Goal: Task Accomplishment & Management: Complete application form

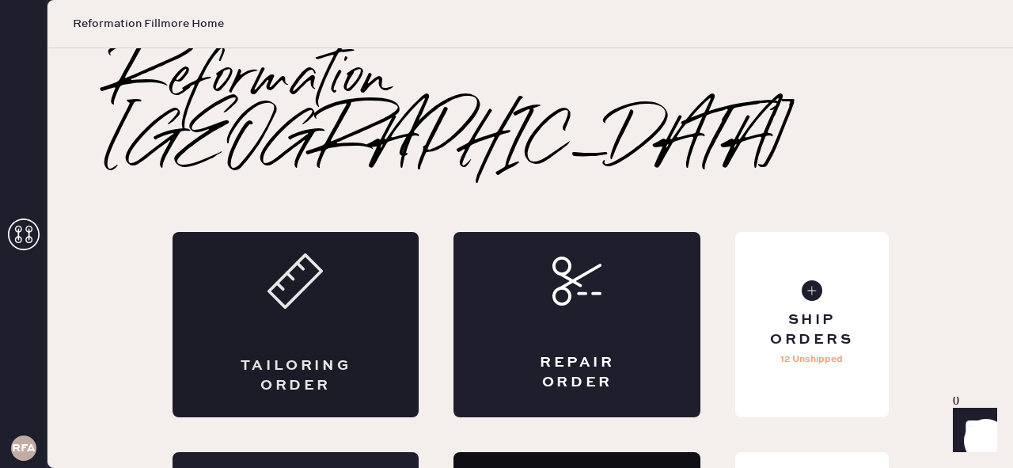
click at [304, 256] on div "Tailoring Order" at bounding box center [295, 324] width 247 height 185
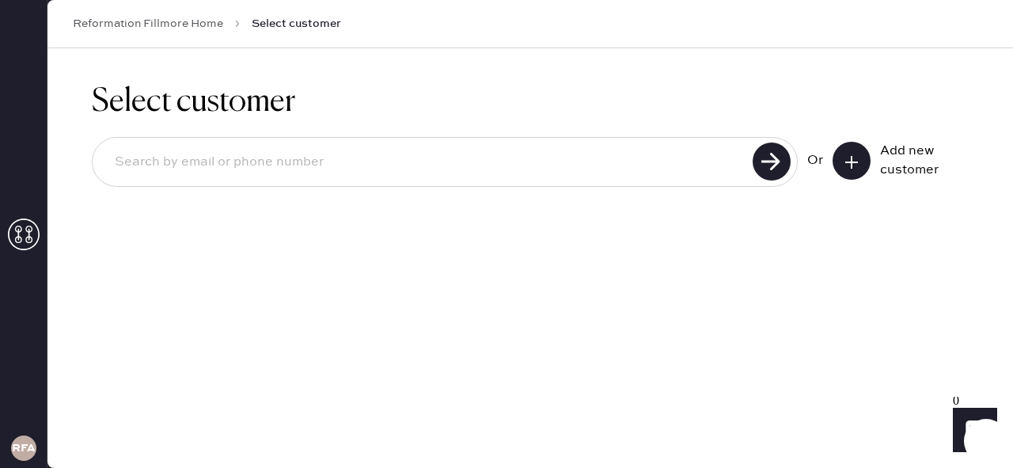
click at [851, 173] on button at bounding box center [851, 161] width 38 height 38
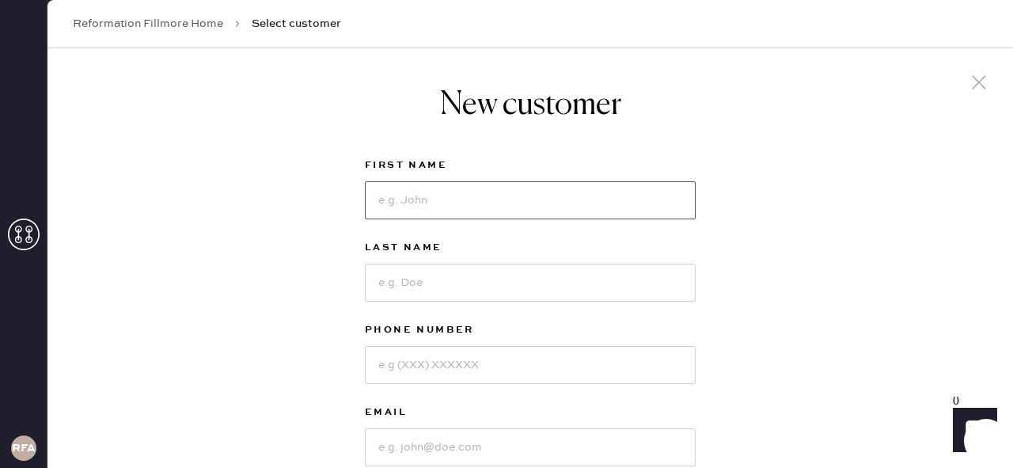
click at [430, 191] on input at bounding box center [530, 200] width 331 height 38
type input "Yuf"
click at [406, 287] on input at bounding box center [530, 282] width 331 height 38
type input "C"
type input "Koh"
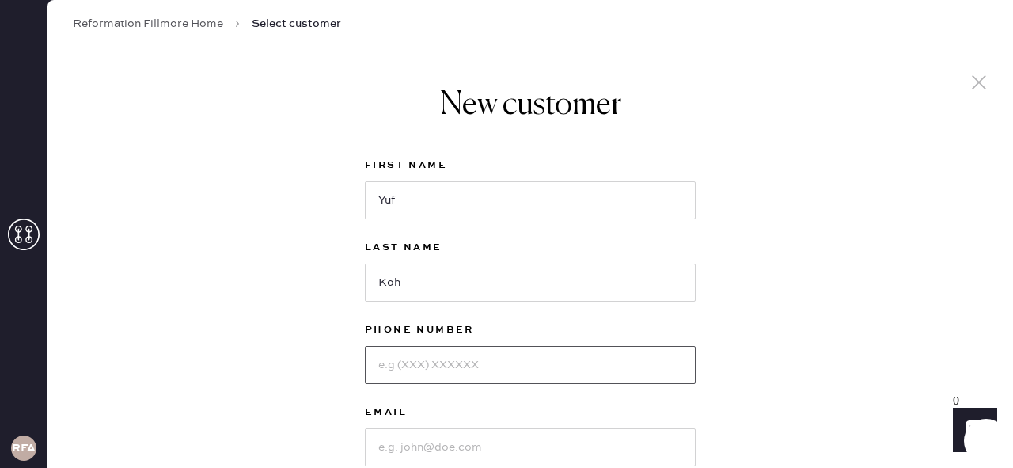
click at [441, 370] on input at bounding box center [530, 365] width 331 height 38
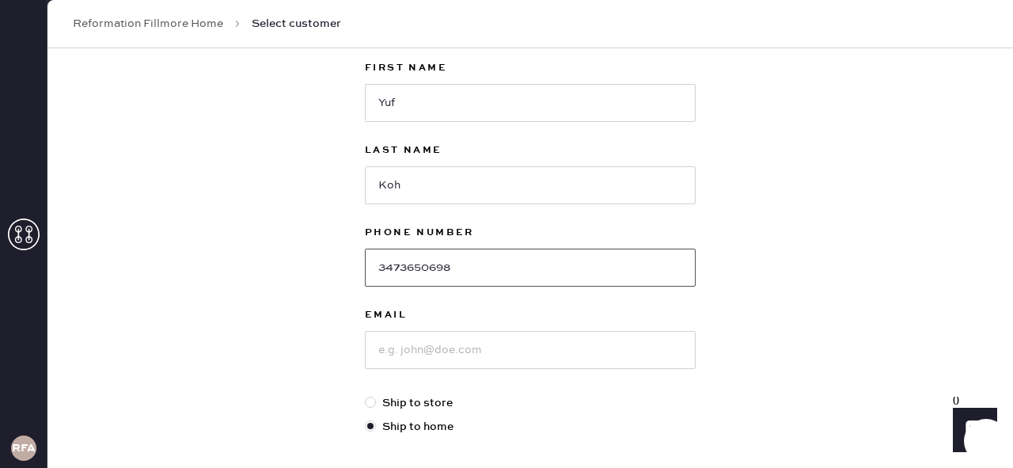
type input "3473650698"
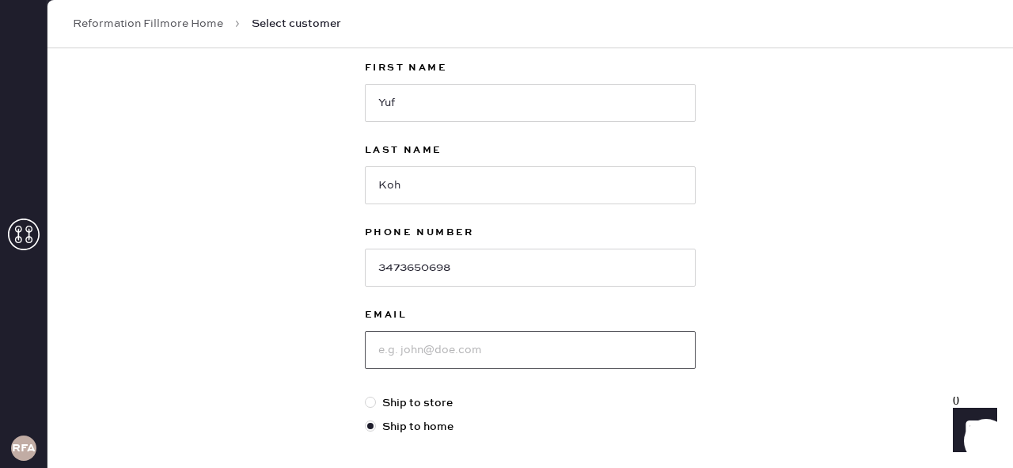
click at [423, 349] on input at bounding box center [530, 350] width 331 height 38
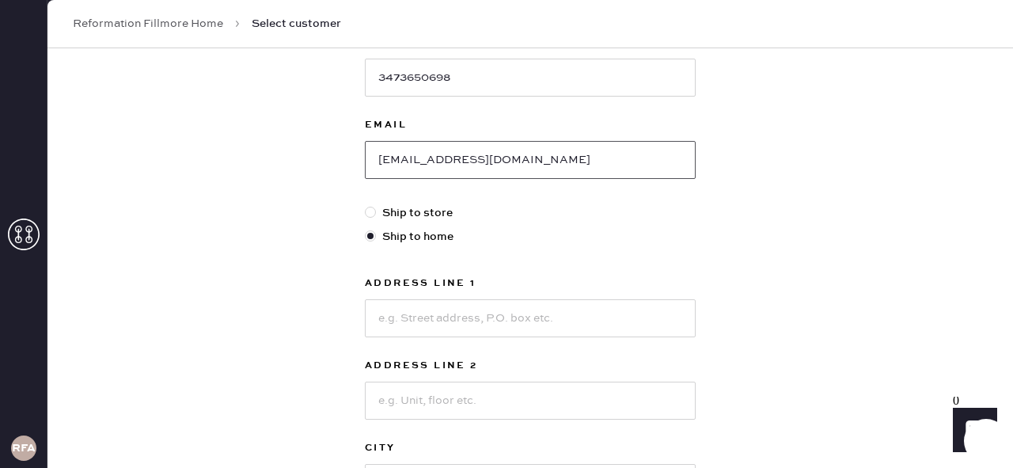
scroll to position [288, 0]
type input "[EMAIL_ADDRESS][DOMAIN_NAME]"
click at [373, 209] on div at bounding box center [370, 211] width 11 height 11
click at [366, 204] on input "Ship to store" at bounding box center [365, 203] width 1 height 1
radio input "true"
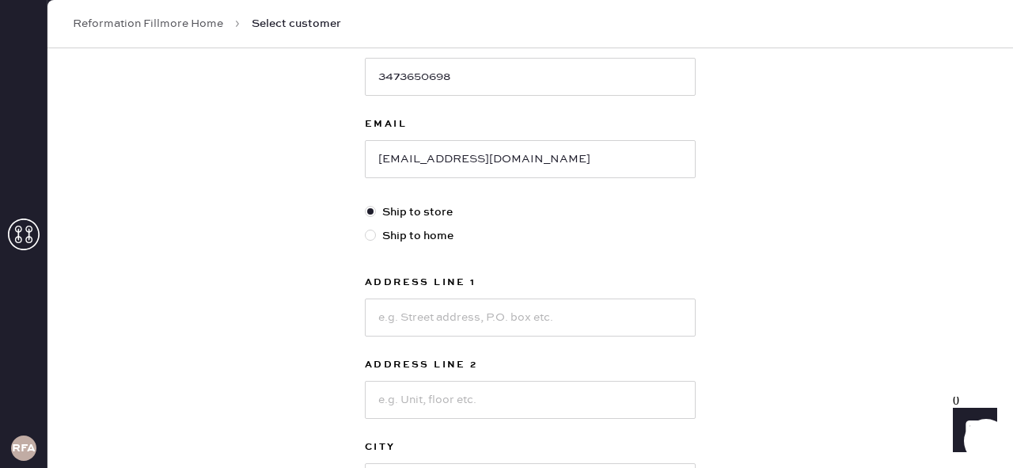
scroll to position [223, 0]
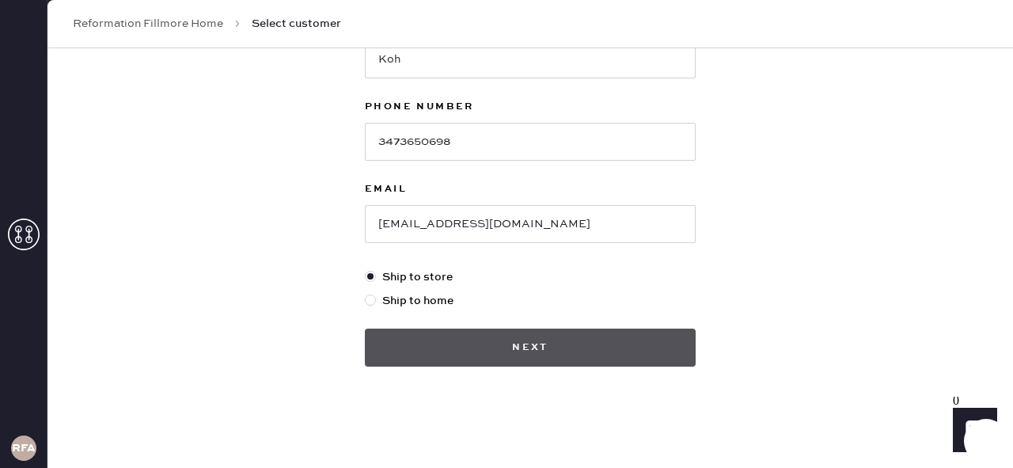
click at [561, 341] on button "Next" at bounding box center [530, 347] width 331 height 38
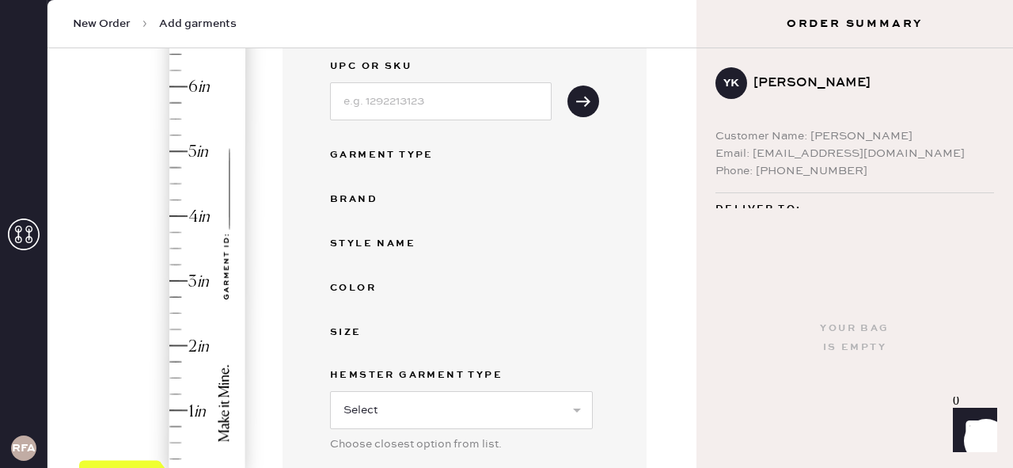
scroll to position [289, 0]
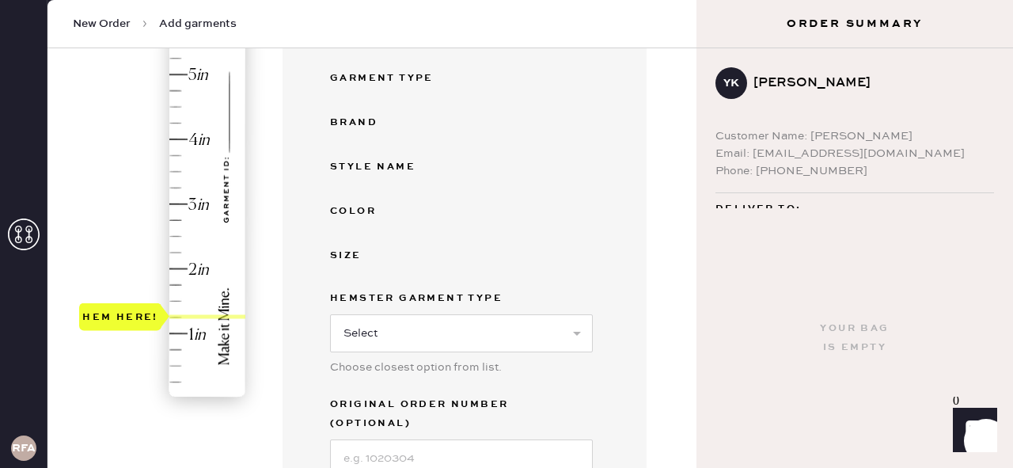
drag, startPoint x: 139, startPoint y: 392, endPoint x: 144, endPoint y: 316, distance: 75.3
click at [144, 316] on div "Hem here!" at bounding box center [120, 316] width 76 height 19
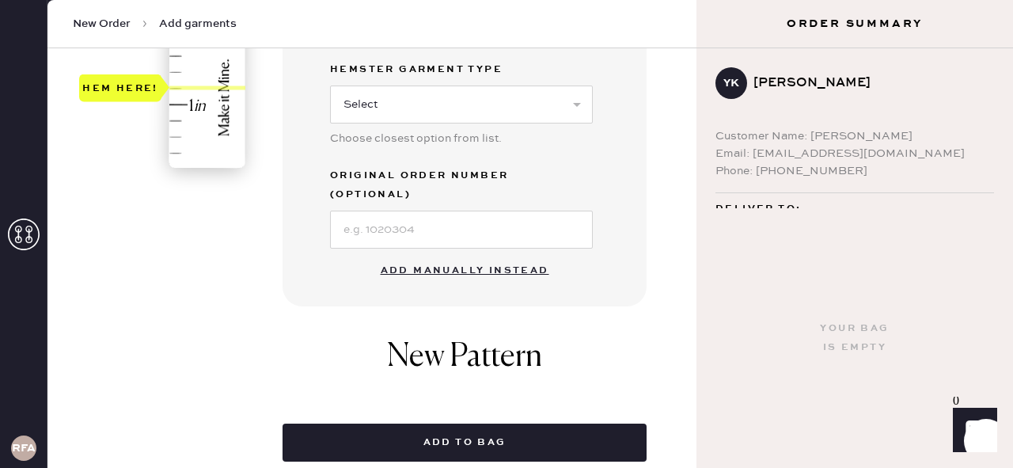
scroll to position [543, 0]
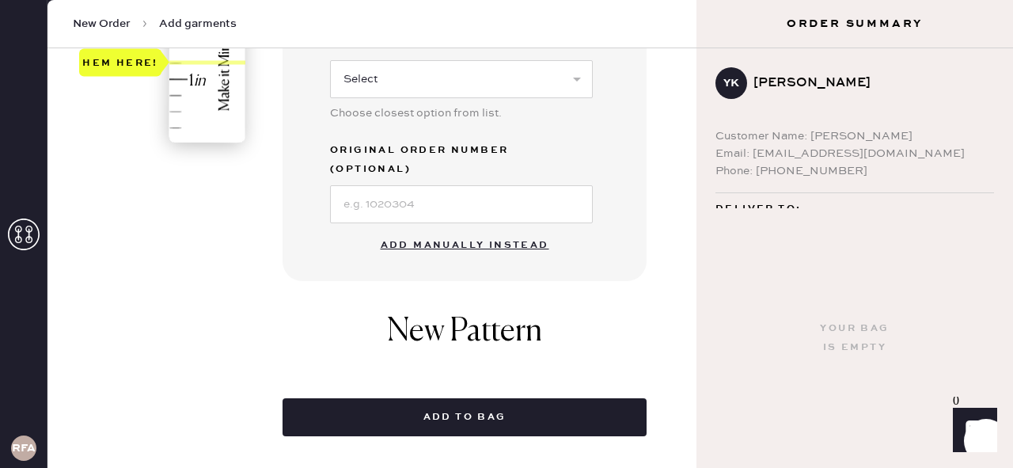
click at [472, 229] on button "Add manually instead" at bounding box center [465, 245] width 188 height 32
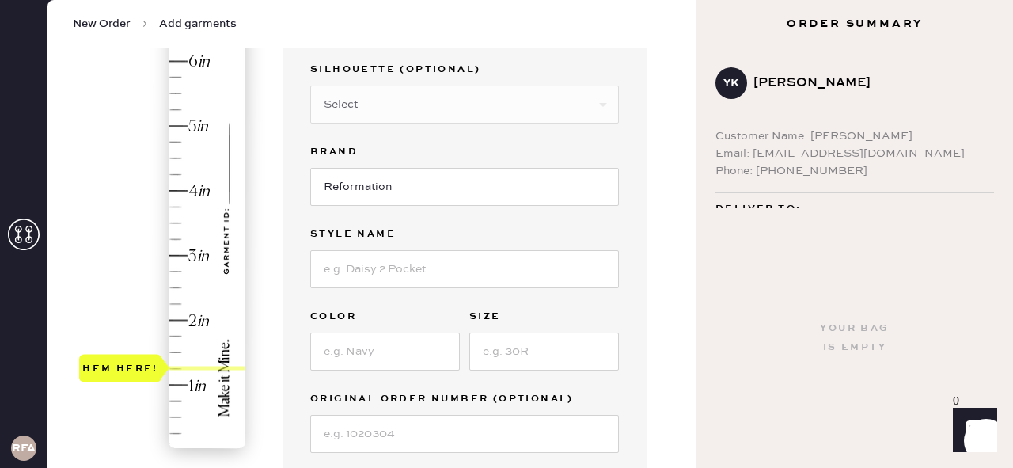
scroll to position [0, 0]
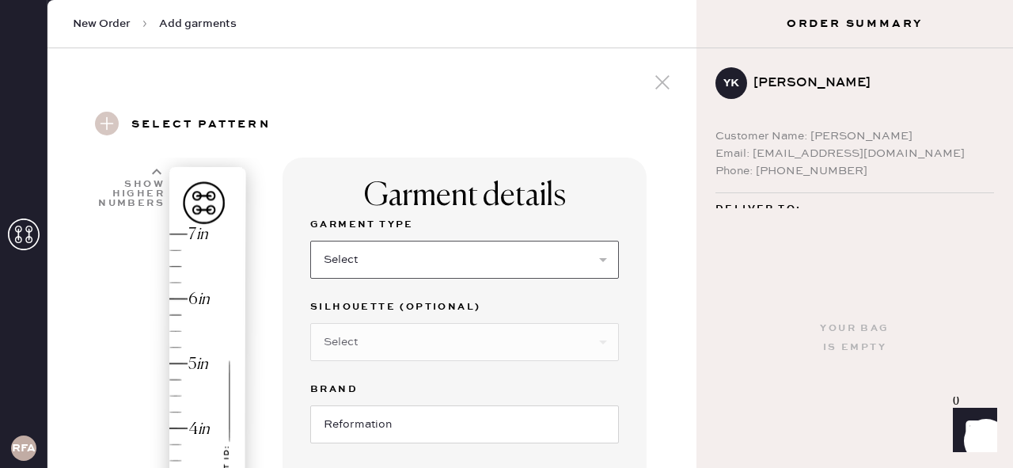
click at [404, 264] on select "Select Basic Skirt Jeans Leggings Pants Shorts Basic Sleeved Dress Basic Sleeve…" at bounding box center [464, 260] width 309 height 38
select select "6"
click at [310, 241] on select "Select Basic Skirt Jeans Leggings Pants Shorts Basic Sleeved Dress Basic Sleeve…" at bounding box center [464, 260] width 309 height 38
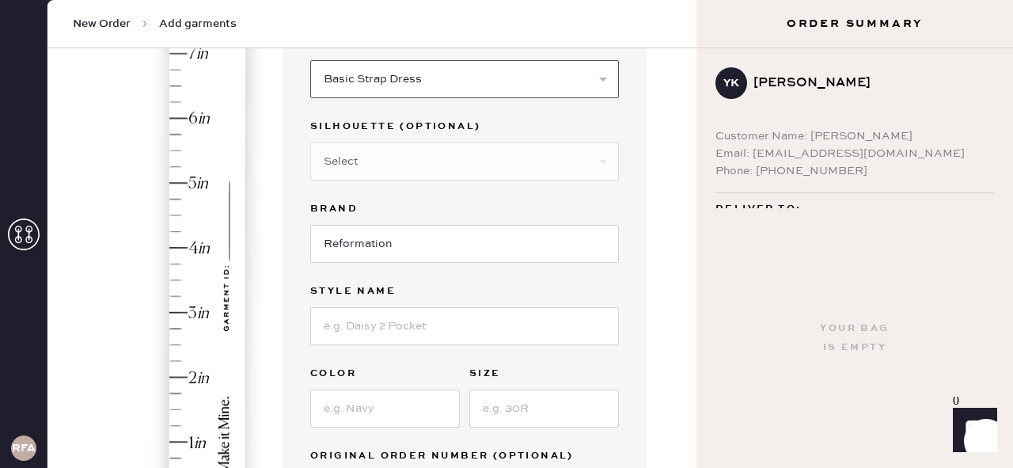
scroll to position [199, 0]
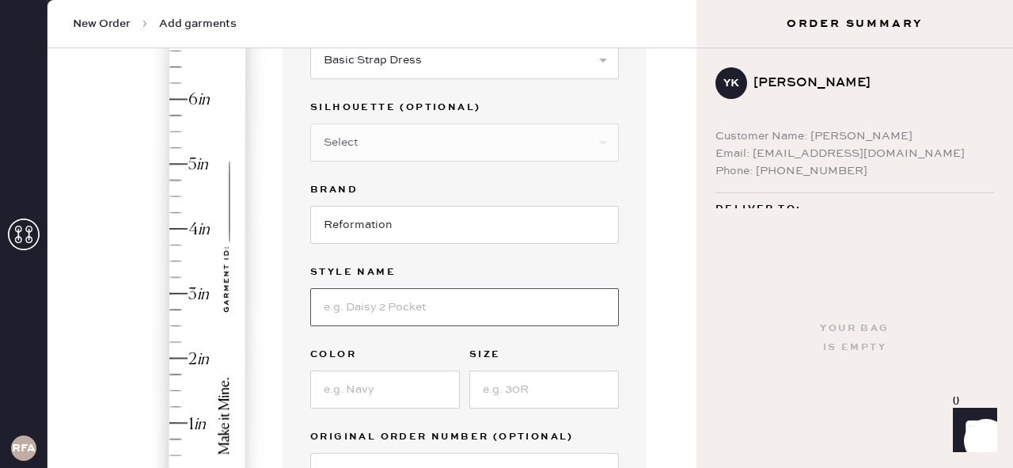
click at [388, 309] on input at bounding box center [464, 307] width 309 height 38
type input "[PERSON_NAME] Silk Dress"
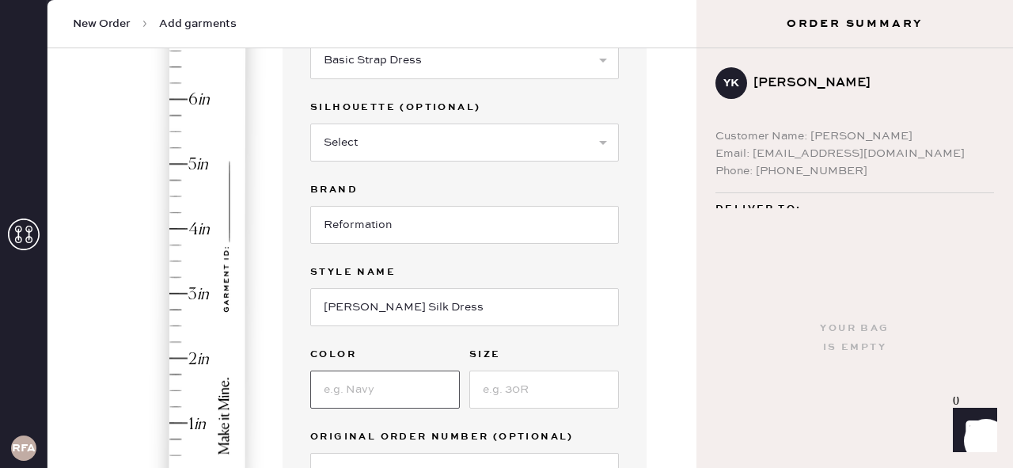
click at [384, 386] on input at bounding box center [385, 389] width 150 height 38
type input "Yellow"
click at [526, 390] on input at bounding box center [544, 389] width 150 height 38
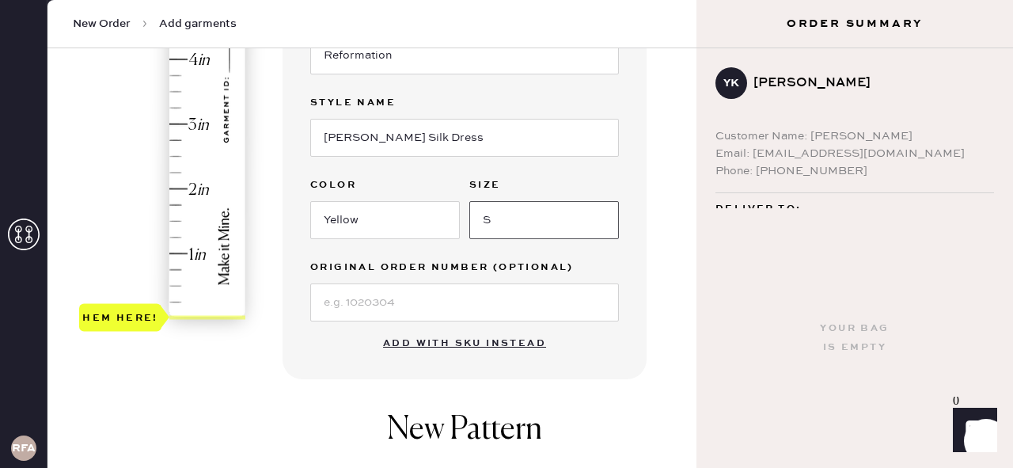
scroll to position [370, 0]
type input "S"
click at [424, 306] on input at bounding box center [464, 301] width 309 height 38
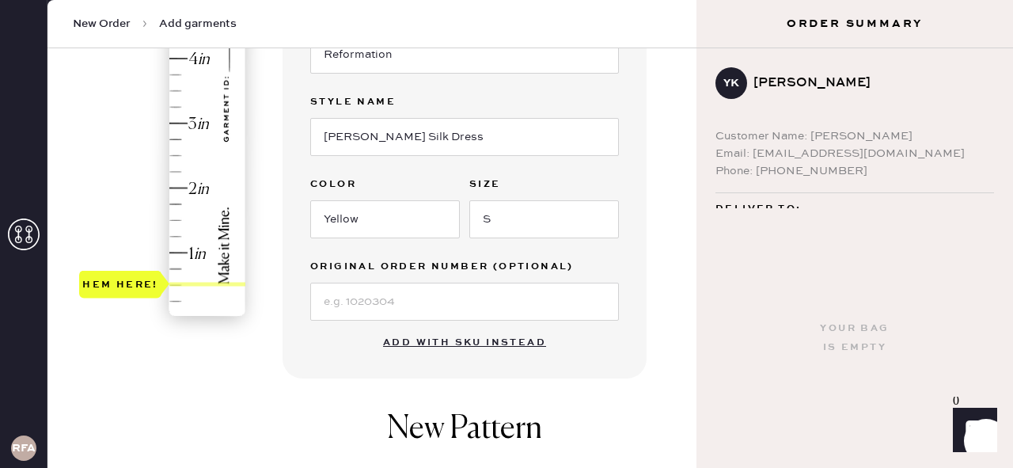
type input "1.25"
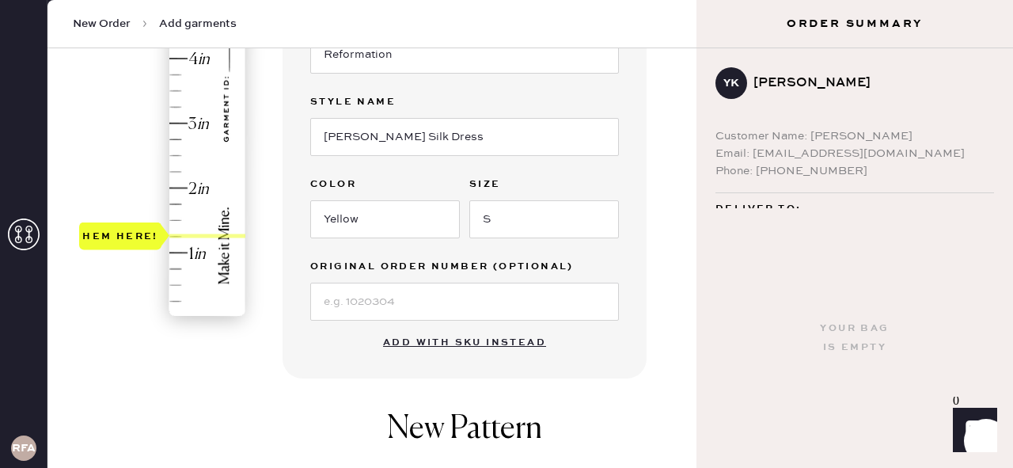
drag, startPoint x: 134, startPoint y: 315, endPoint x: 138, endPoint y: 236, distance: 79.2
click at [138, 236] on div "Hem here!" at bounding box center [120, 235] width 76 height 19
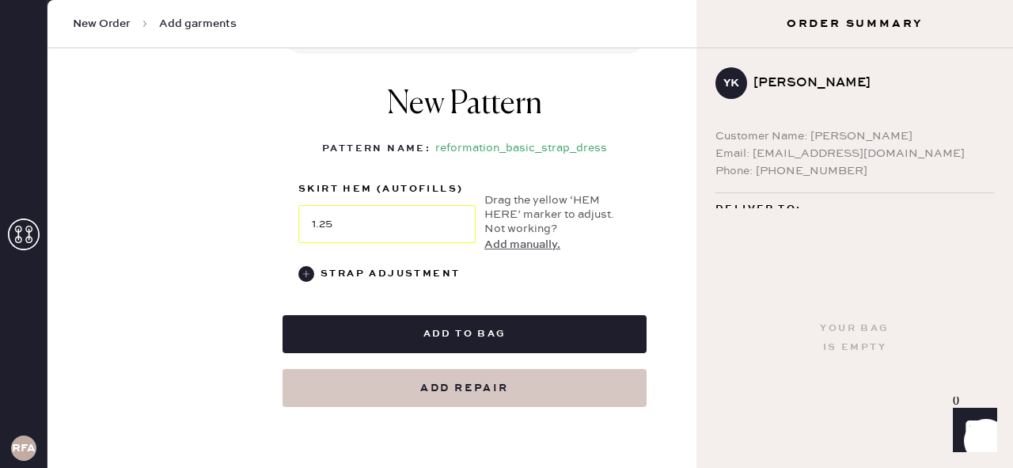
scroll to position [695, 0]
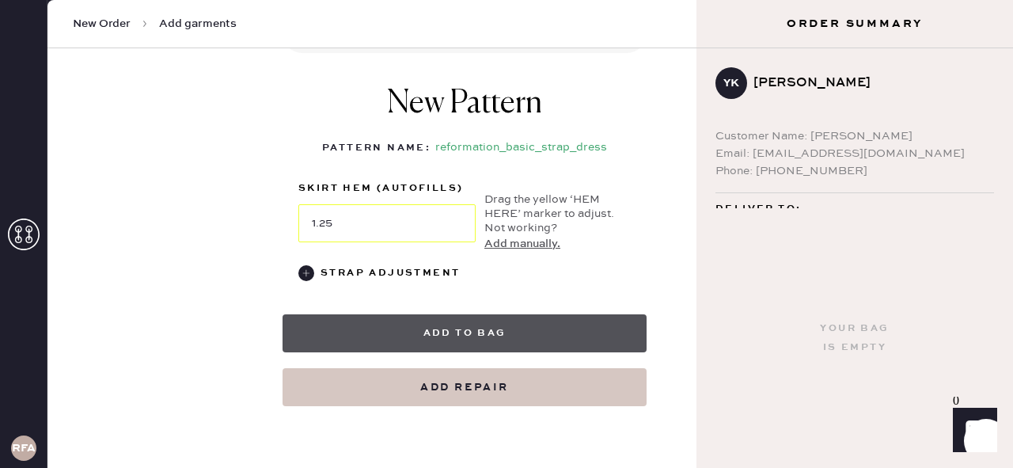
click at [437, 330] on button "Add to bag" at bounding box center [464, 333] width 364 height 38
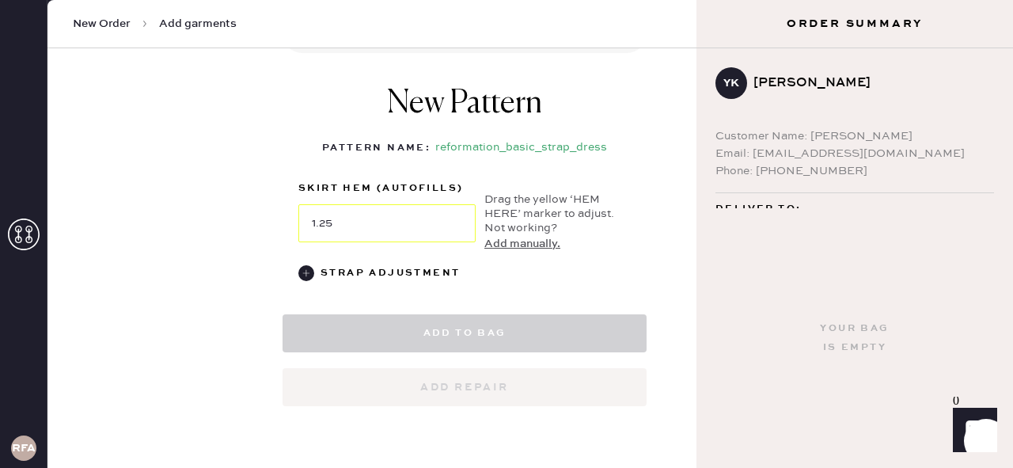
select select "6"
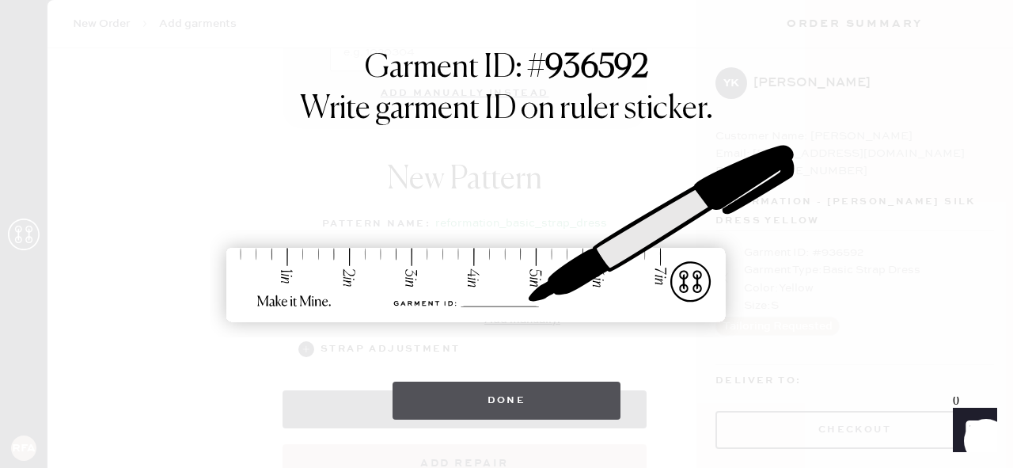
click at [581, 410] on button "Done" at bounding box center [506, 400] width 229 height 38
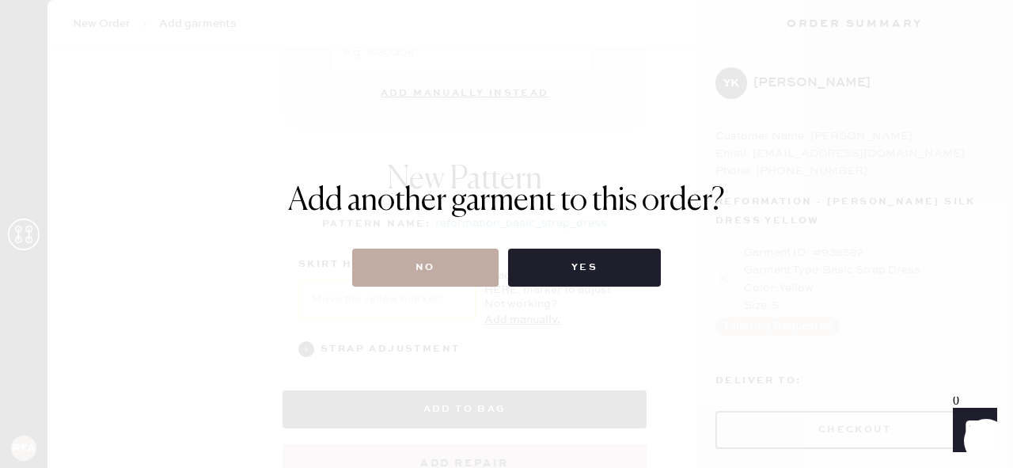
click at [464, 275] on button "No" at bounding box center [425, 267] width 146 height 38
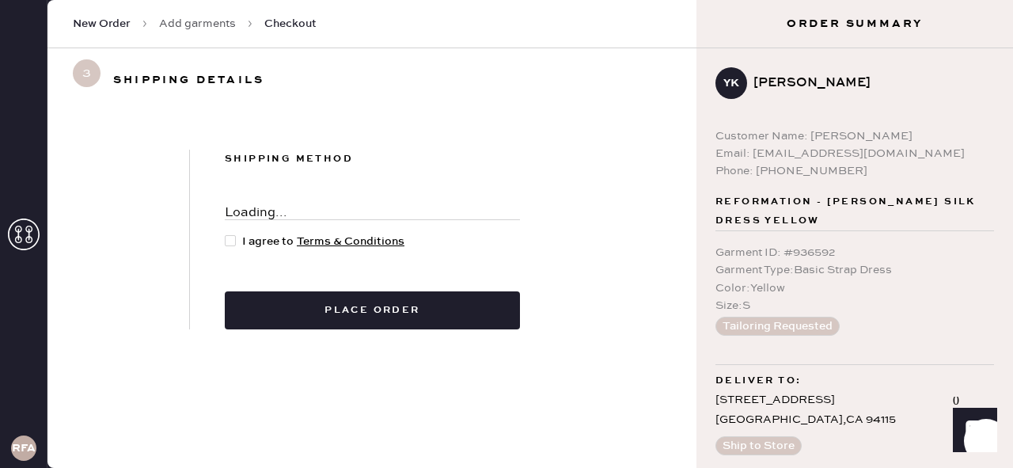
click at [230, 243] on div at bounding box center [230, 240] width 11 height 11
click at [225, 233] on input "I agree to Terms & Conditions" at bounding box center [225, 233] width 1 height 1
checkbox input "true"
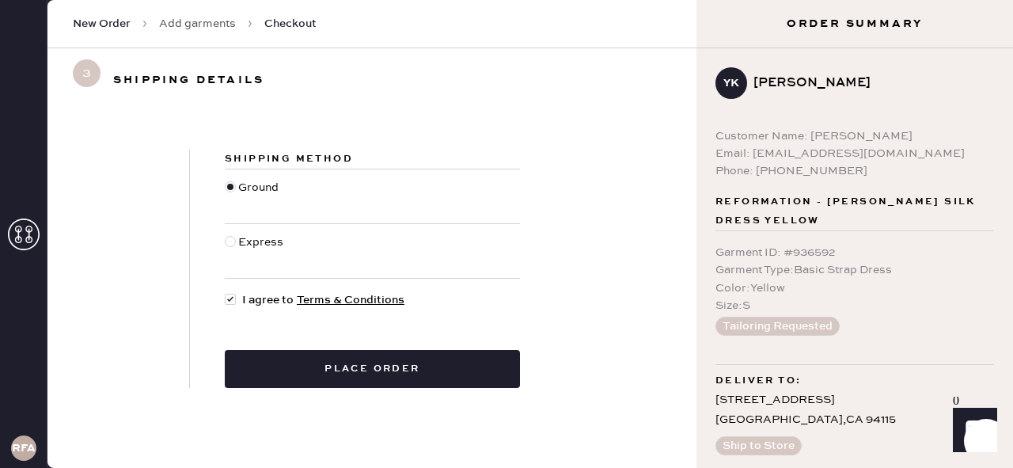
click at [231, 241] on div at bounding box center [230, 241] width 11 height 11
click at [225, 234] on input "Express" at bounding box center [225, 233] width 1 height 1
radio input "true"
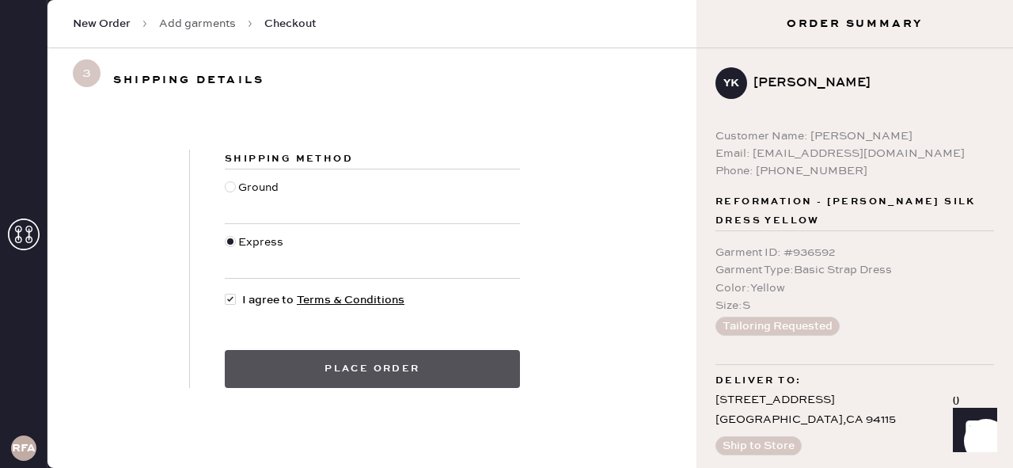
click at [328, 371] on button "Place order" at bounding box center [372, 369] width 295 height 38
